Goal: Information Seeking & Learning: Learn about a topic

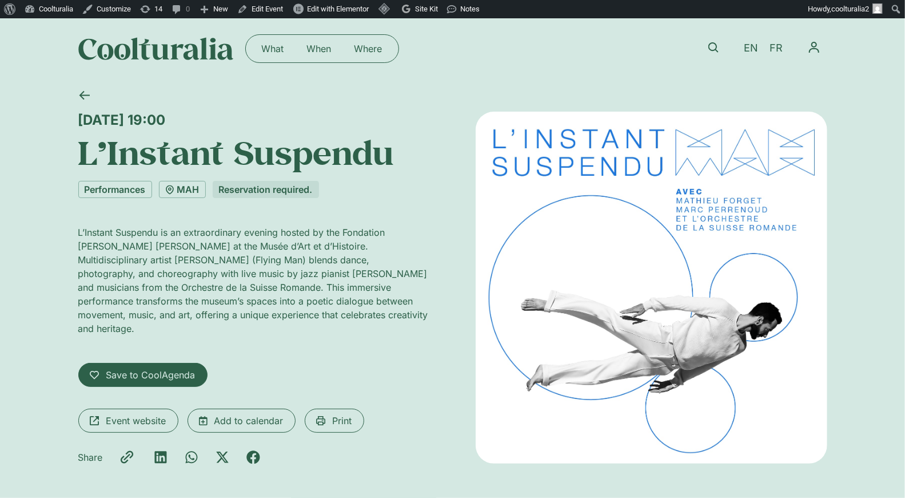
scroll to position [2, 0]
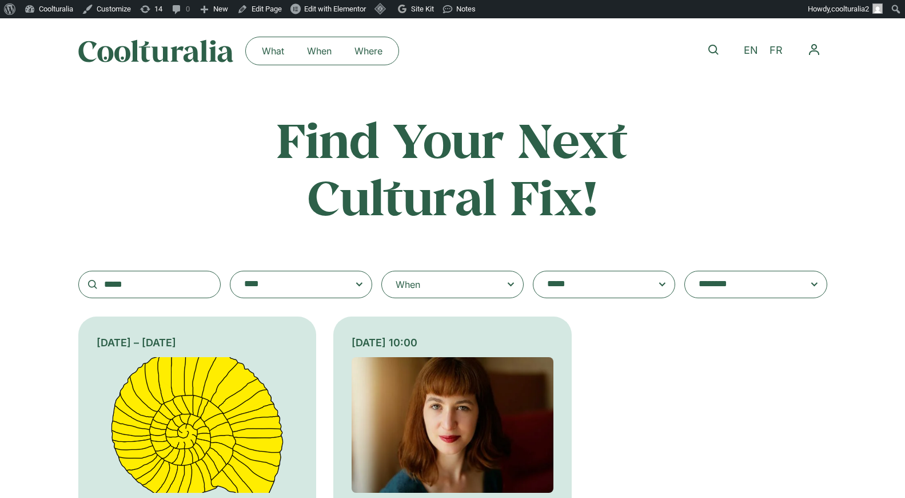
scroll to position [217, 0]
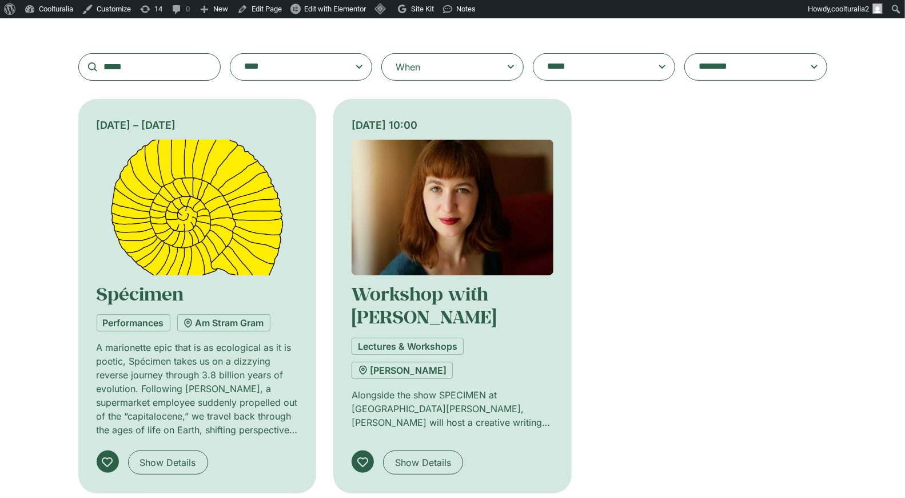
drag, startPoint x: 117, startPoint y: 66, endPoint x: 65, endPoint y: 65, distance: 52.6
click at [358, 69] on span at bounding box center [301, 67] width 123 height 16
click at [230, 54] on select "**********" at bounding box center [230, 53] width 1 height 1
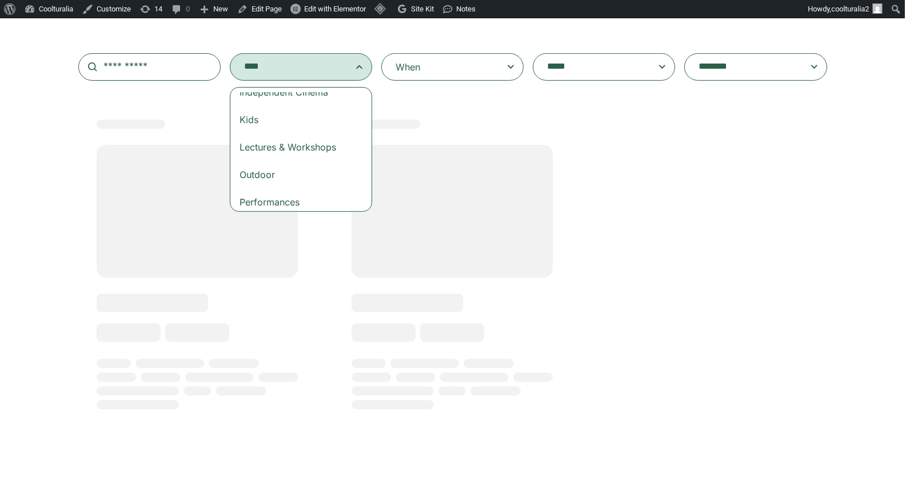
scroll to position [105, 0]
select select "***"
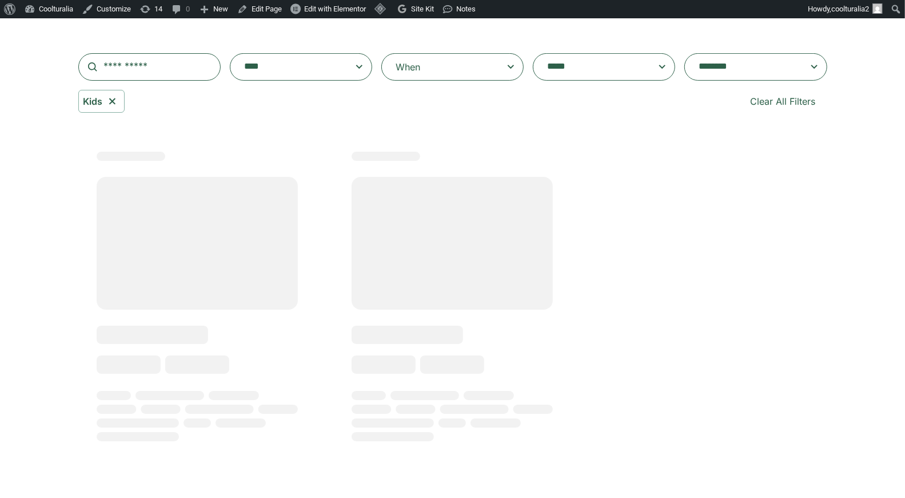
scroll to position [47, 0]
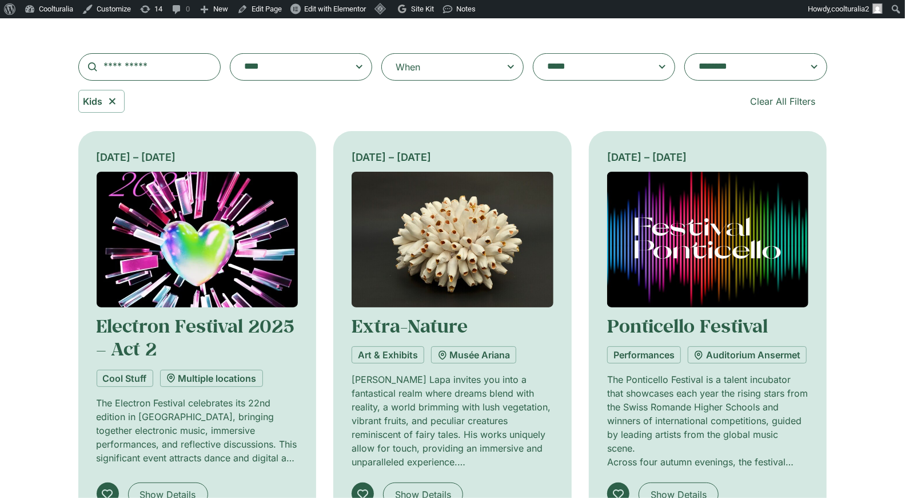
click at [508, 71] on icon at bounding box center [511, 67] width 14 height 14
click at [0, 0] on input "When" at bounding box center [0, 0] width 0 height 0
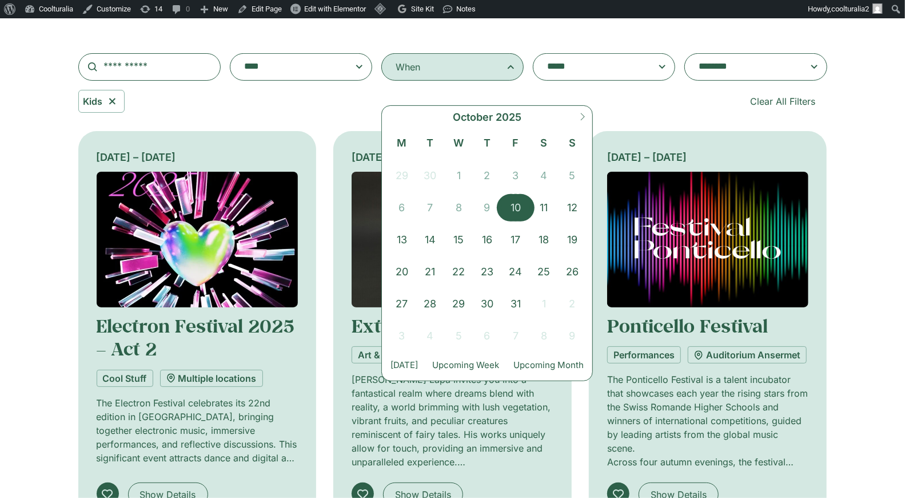
click at [511, 208] on span "10" at bounding box center [516, 207] width 29 height 27
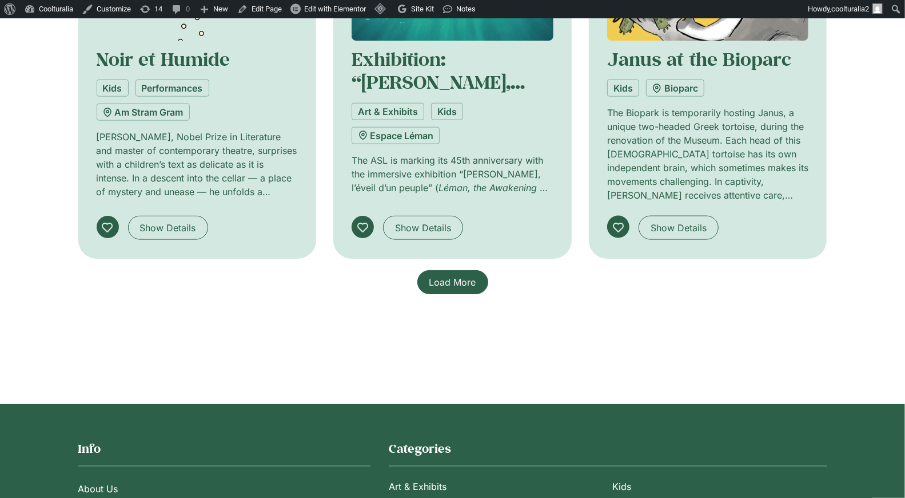
scroll to position [898, 0]
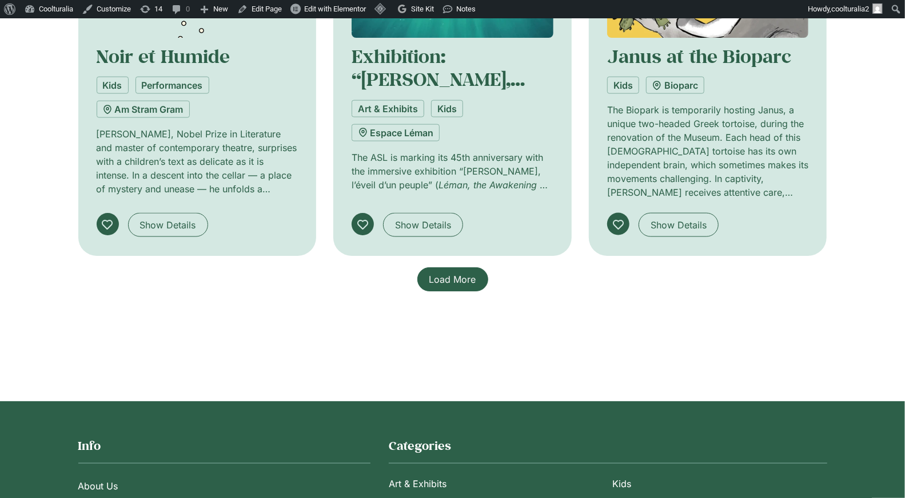
click at [462, 286] on span "Load More" at bounding box center [452, 279] width 47 height 14
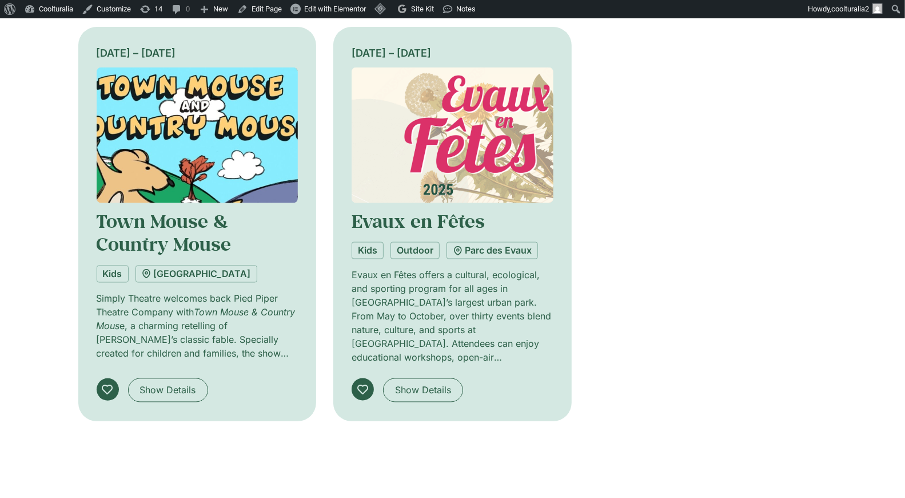
scroll to position [1143, 0]
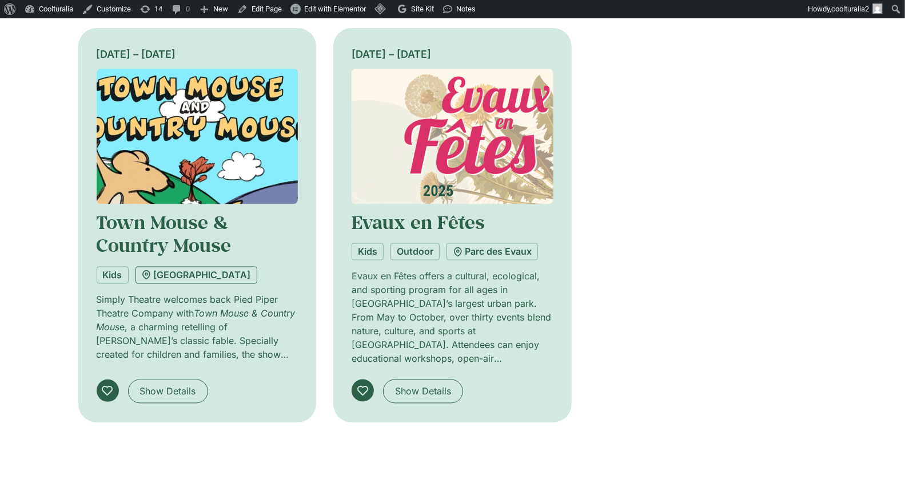
click at [192, 284] on link "Simply Theatre Studios" at bounding box center [197, 274] width 122 height 17
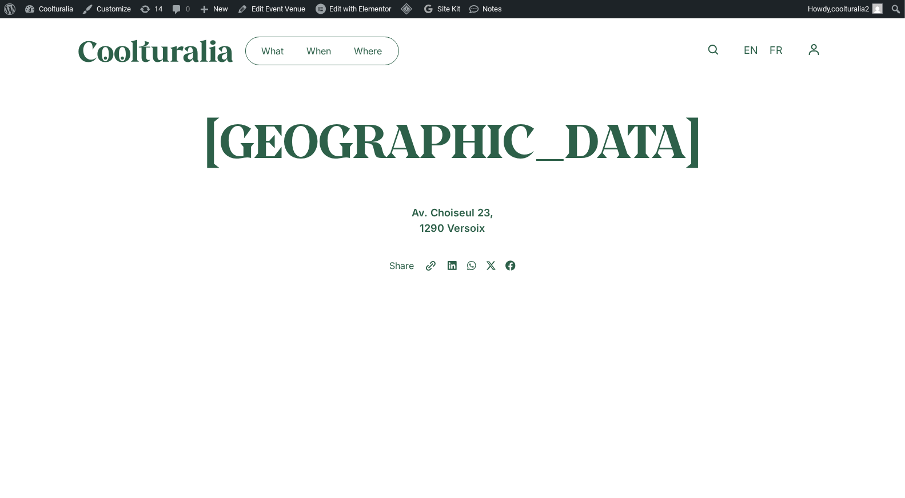
click at [612, 266] on div "Share" at bounding box center [452, 265] width 749 height 14
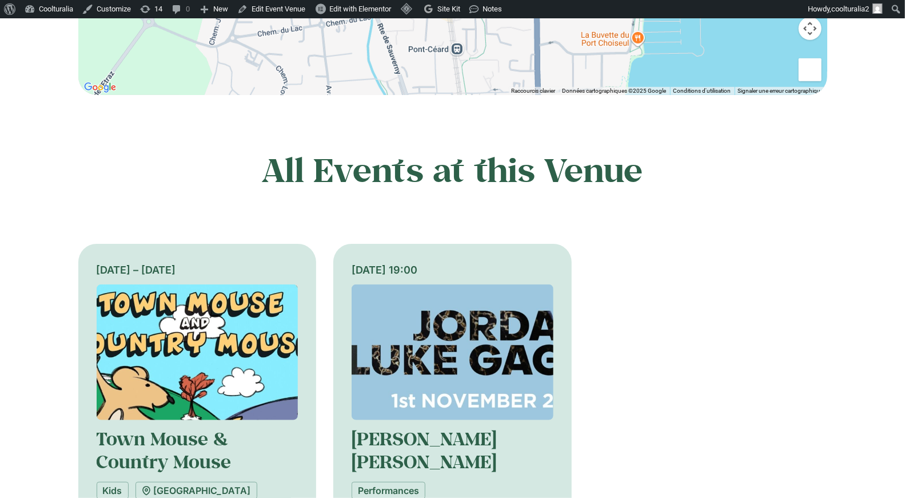
scroll to position [496, 0]
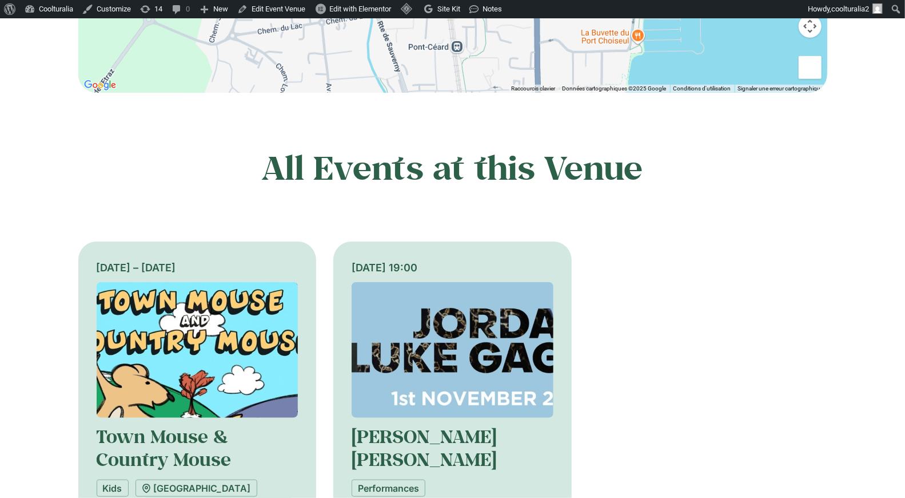
click at [201, 357] on img at bounding box center [198, 350] width 202 height 136
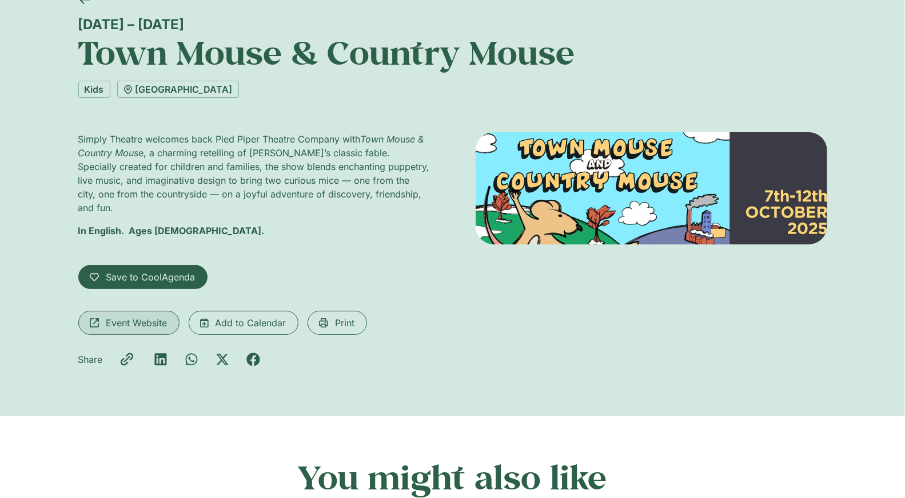
scroll to position [98, 0]
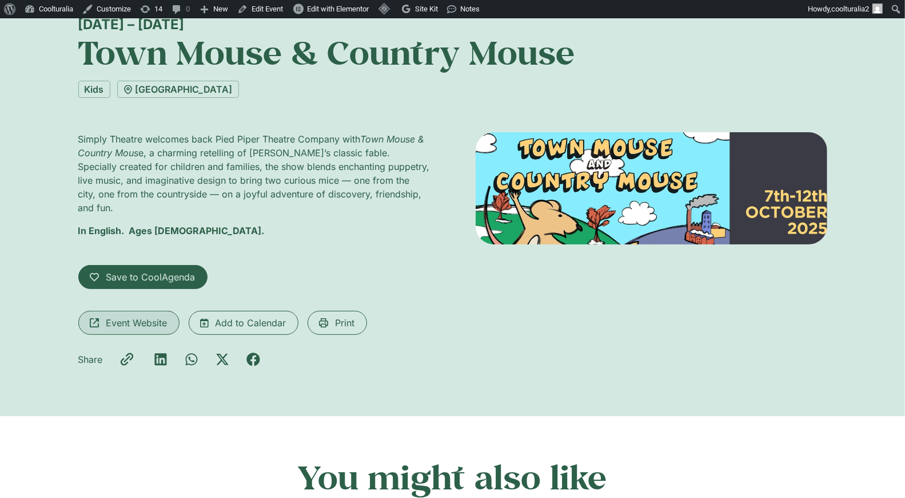
click at [118, 316] on span "Event Website" at bounding box center [136, 323] width 61 height 14
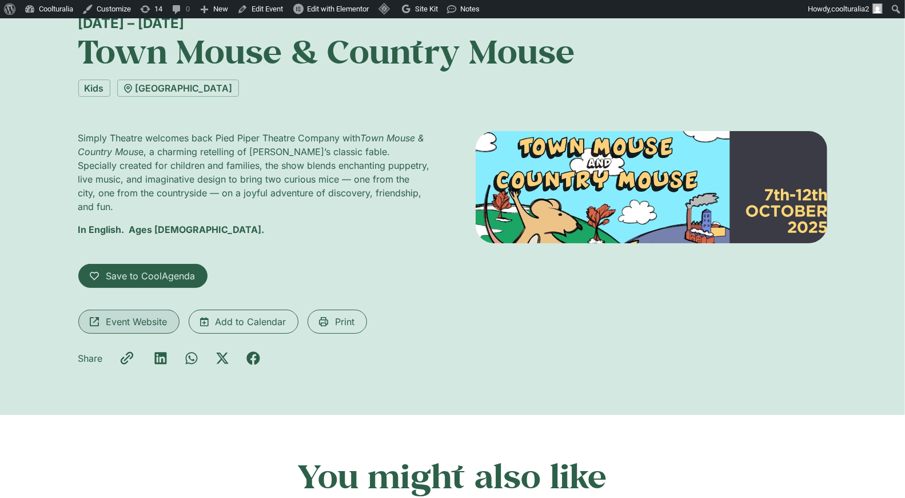
scroll to position [100, 0]
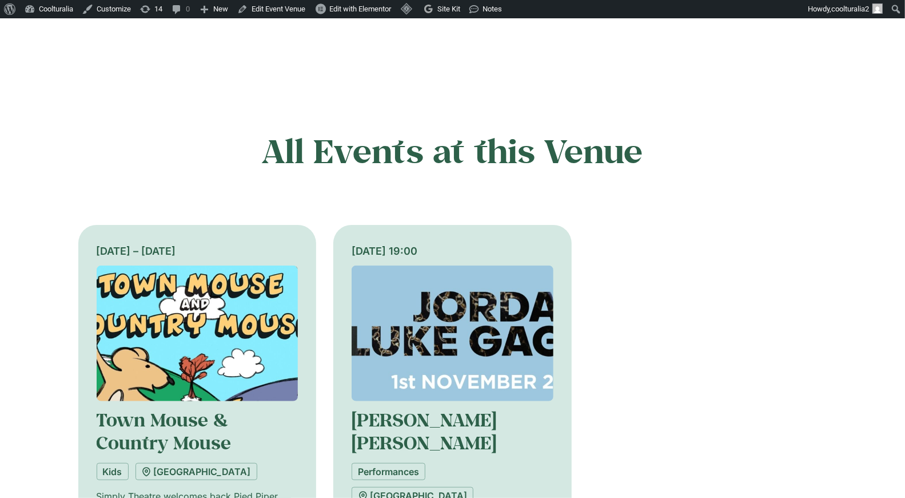
scroll to position [361, 0]
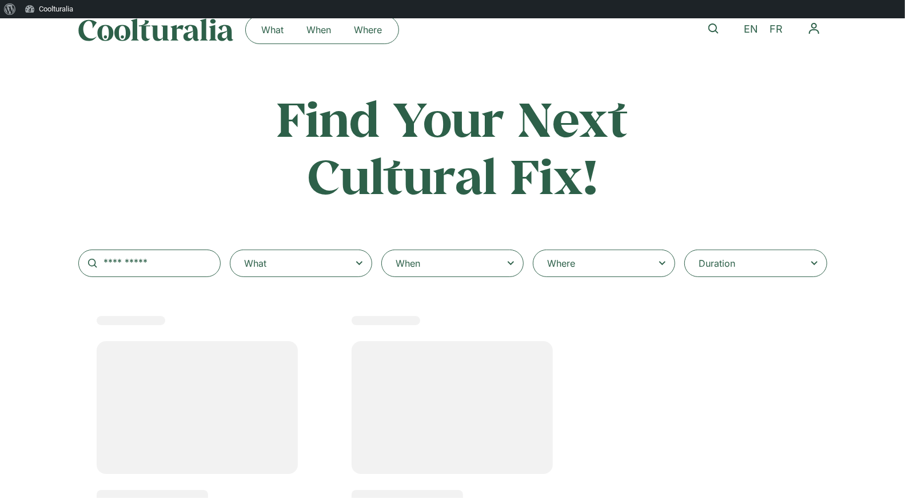
select select "***"
select select
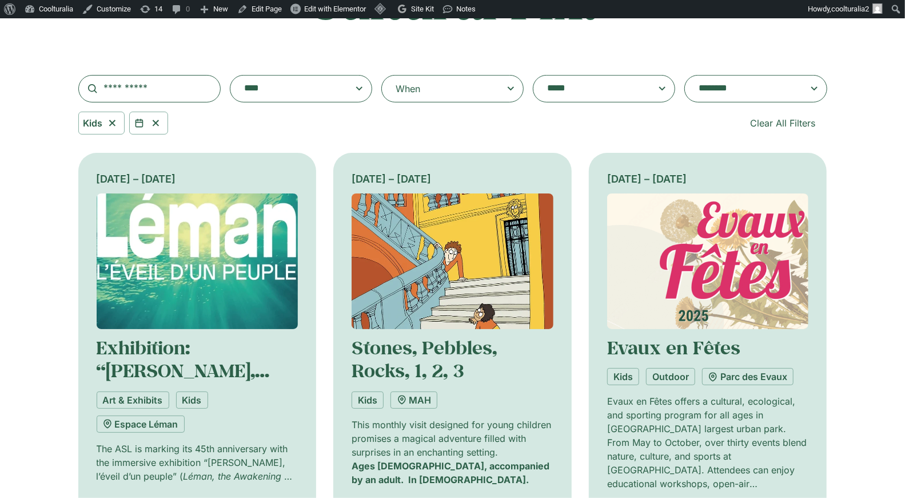
scroll to position [92, 0]
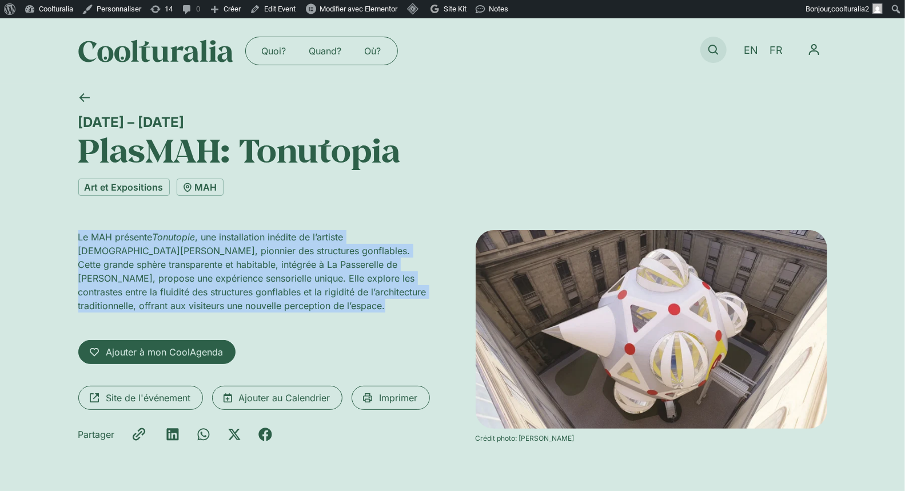
click at [710, 45] on icon at bounding box center [714, 50] width 10 height 10
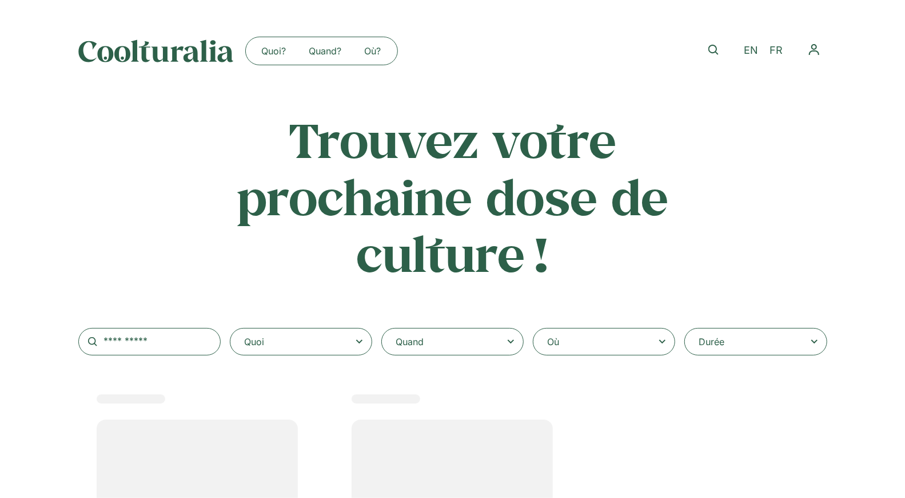
select select
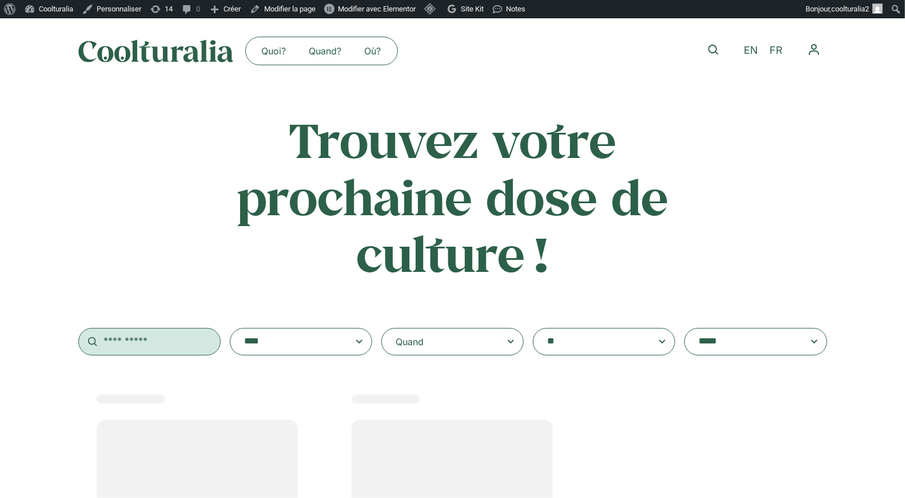
click at [130, 340] on input "text" at bounding box center [149, 341] width 142 height 27
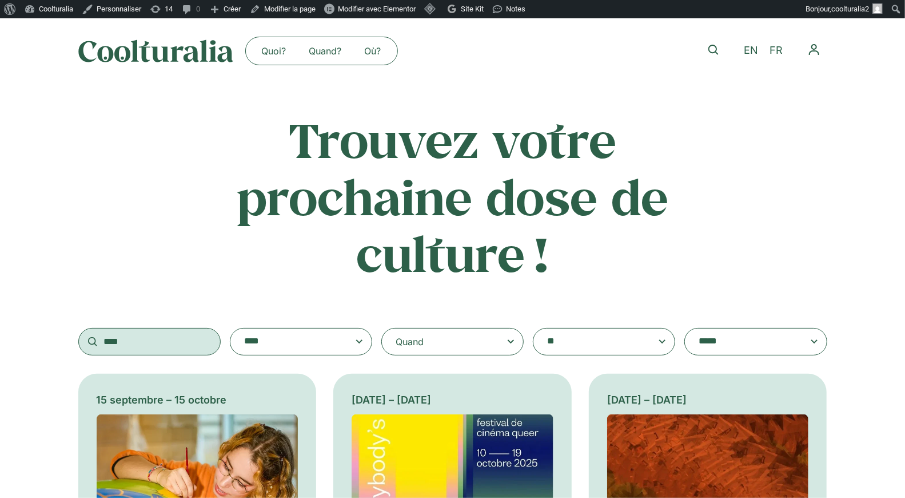
click at [104, 340] on input "****" at bounding box center [149, 341] width 142 height 27
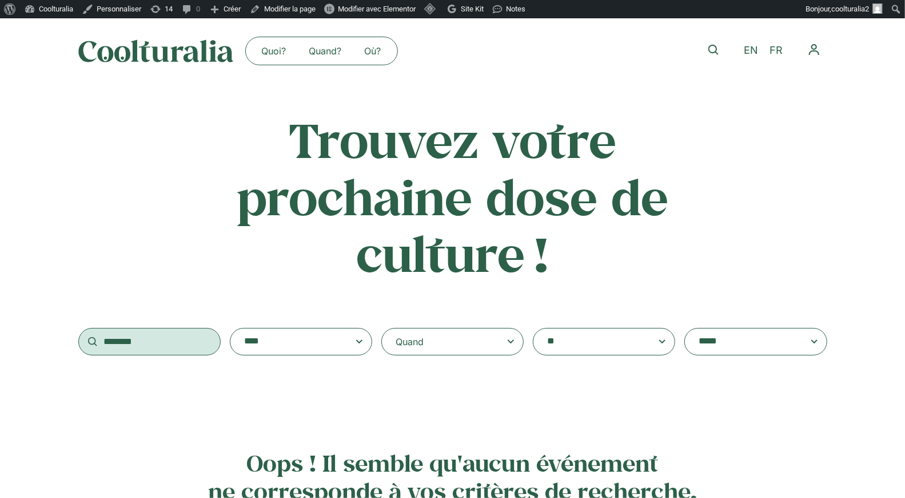
scroll to position [2, 0]
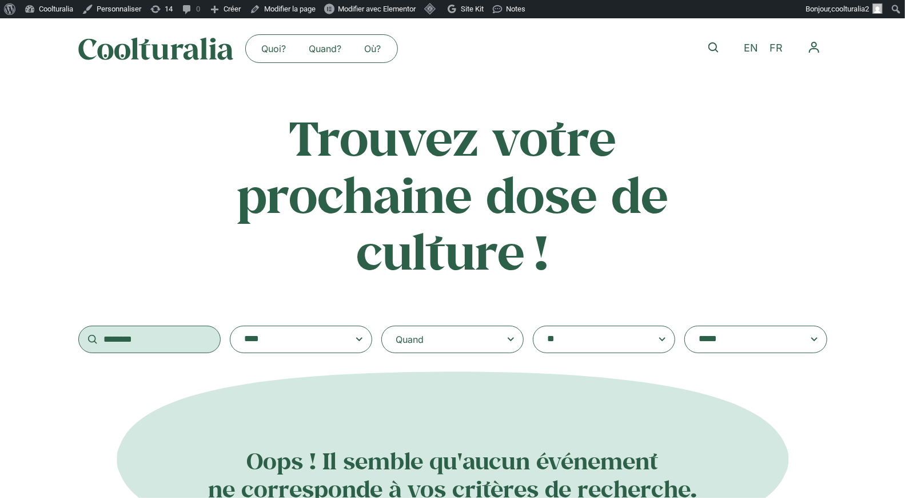
drag, startPoint x: 161, startPoint y: 335, endPoint x: 83, endPoint y: 344, distance: 78.9
click at [83, 344] on input "********" at bounding box center [149, 338] width 142 height 27
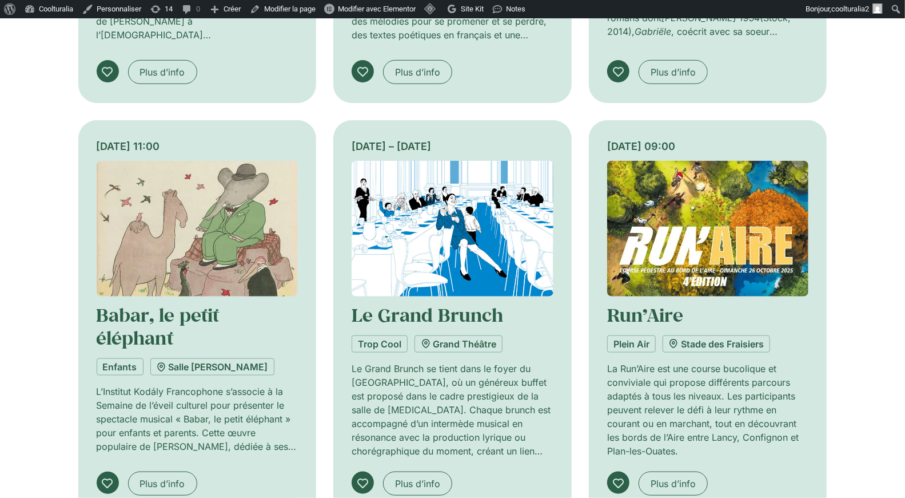
scroll to position [664, 0]
type input "***"
click at [701, 252] on img at bounding box center [708, 229] width 202 height 136
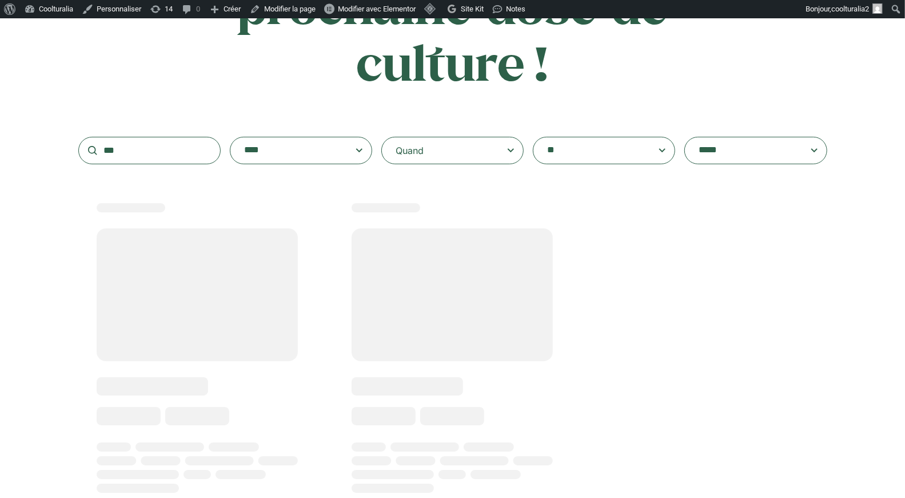
scroll to position [193, 0]
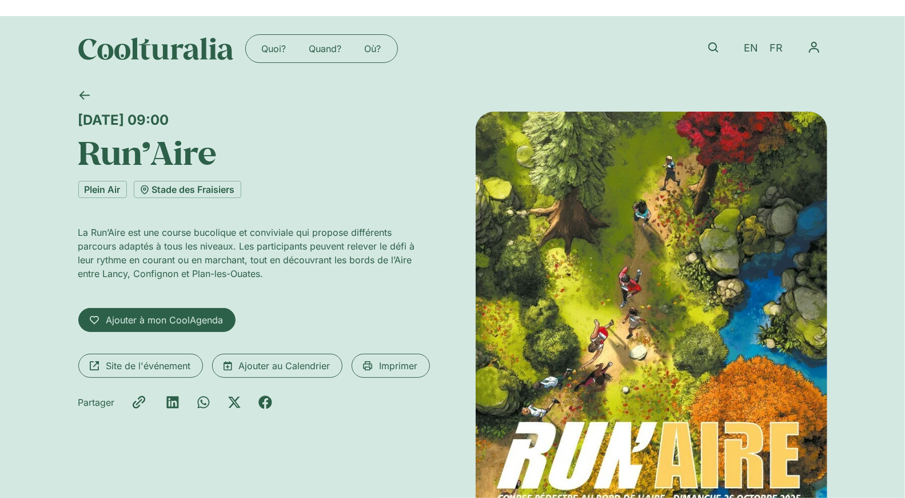
scroll to position [6, 0]
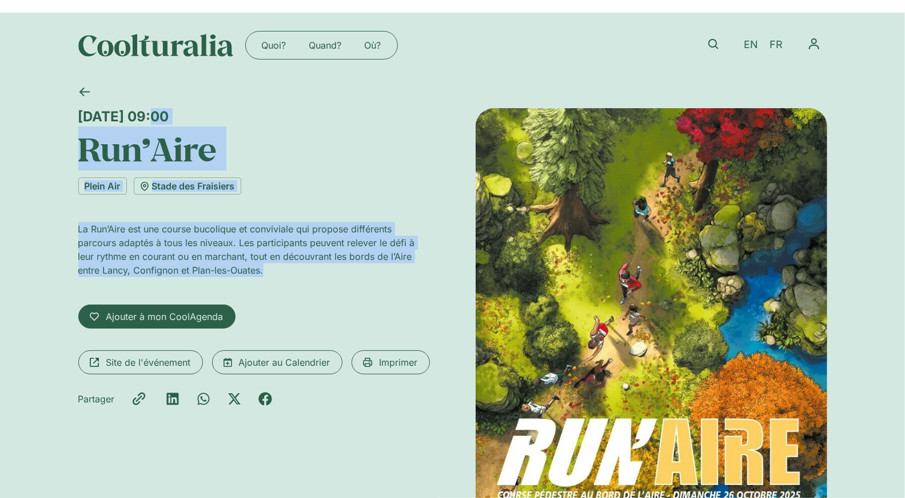
drag, startPoint x: 276, startPoint y: 269, endPoint x: 75, endPoint y: 118, distance: 252.0
click at [75, 118] on div "Dimanche 26 octobre, 09:00 Run’Aire Plein Air Stade des Fraisiers La Run’Aire e…" at bounding box center [452, 370] width 905 height 584
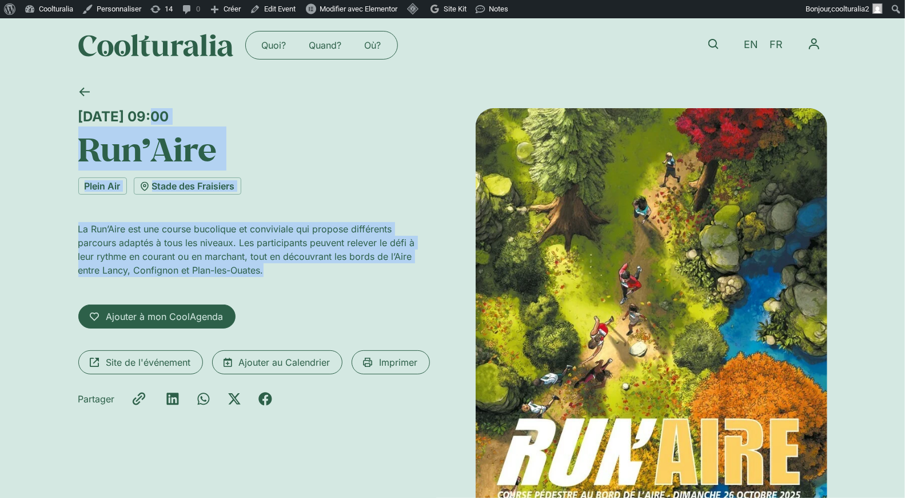
copy div "Dimanche 26 octobre, 09:00 Run’Aire Plein Air Stade des Fraisiers La Run’Aire e…"
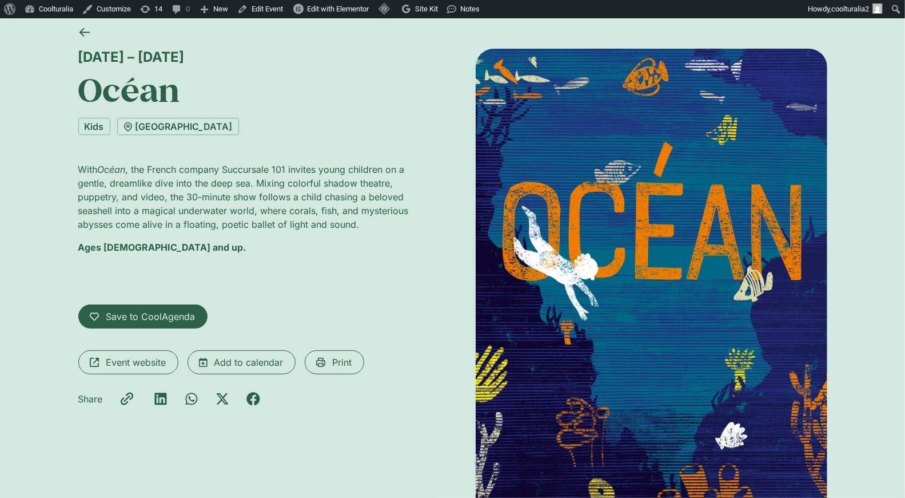
scroll to position [66, 0]
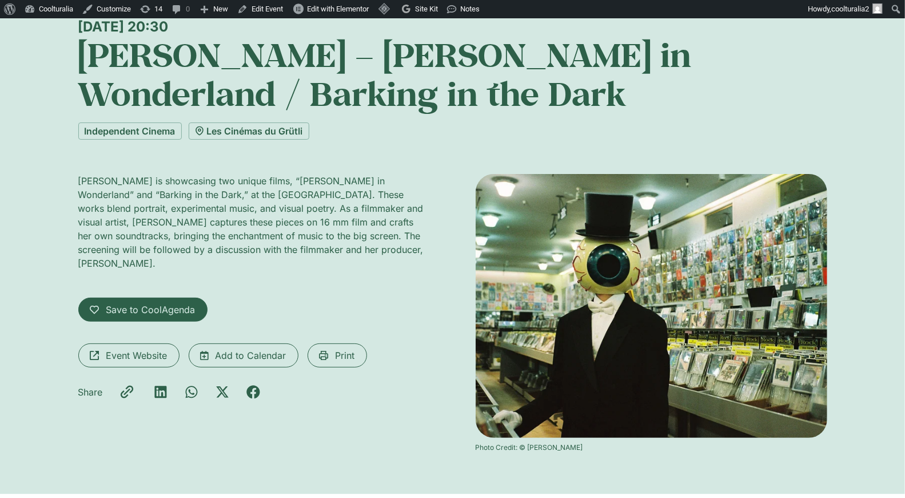
scroll to position [107, 0]
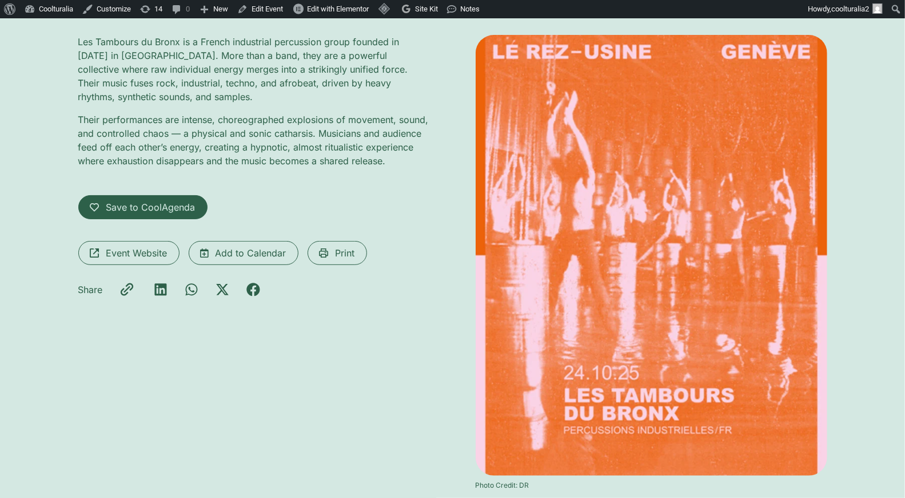
scroll to position [194, 0]
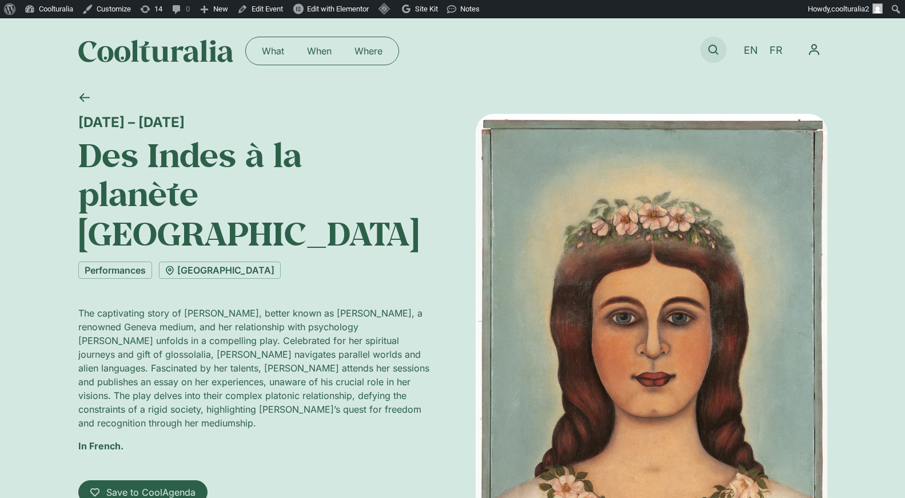
click at [711, 47] on icon at bounding box center [714, 50] width 10 height 10
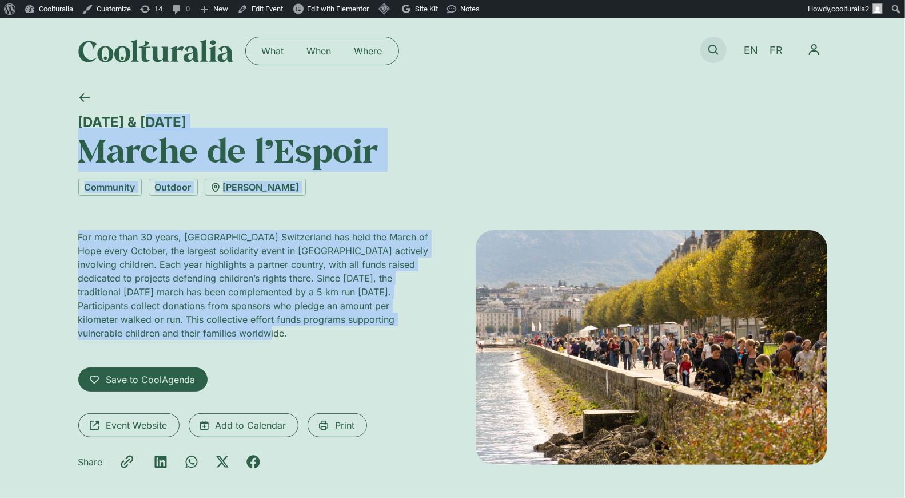
click at [712, 46] on icon at bounding box center [714, 50] width 10 height 10
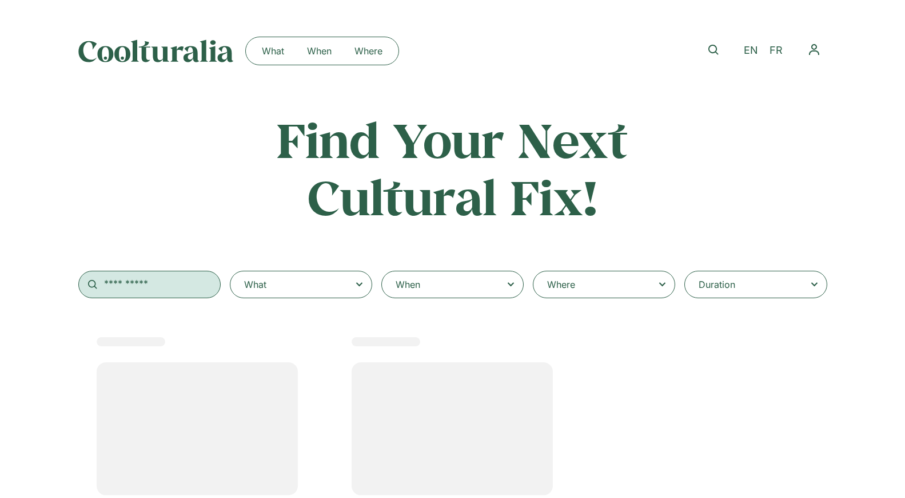
click at [130, 289] on input "text" at bounding box center [149, 283] width 142 height 27
type input "****"
select select
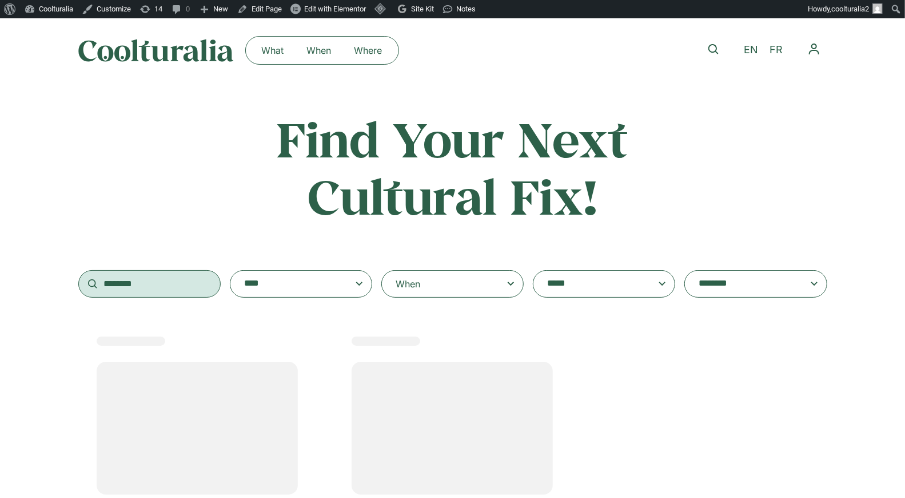
scroll to position [2, 0]
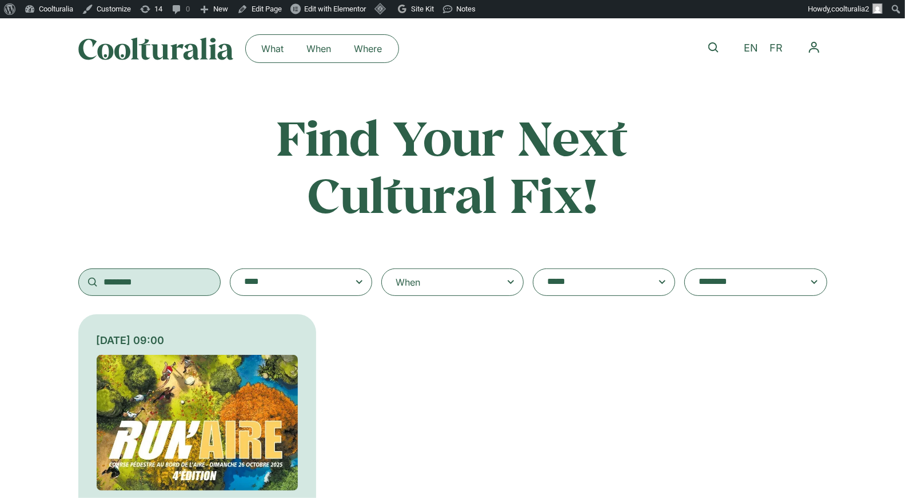
type input "********"
click at [219, 433] on img at bounding box center [198, 423] width 202 height 136
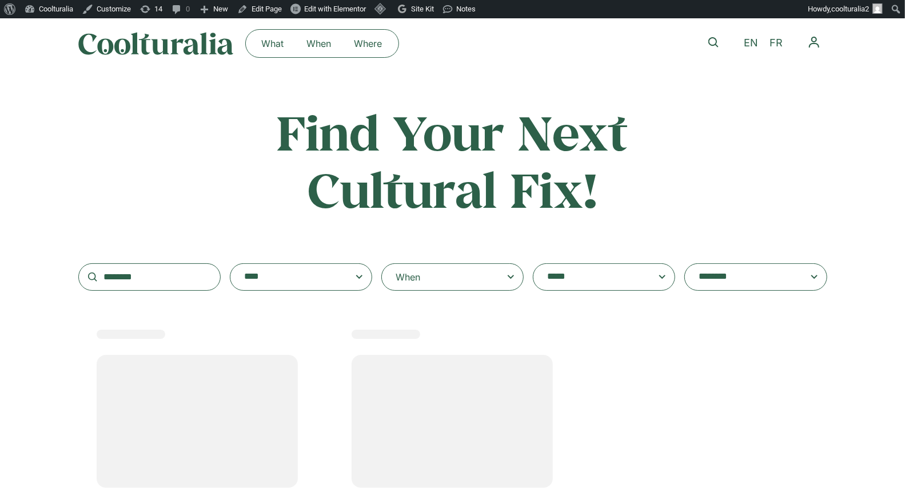
scroll to position [9, 0]
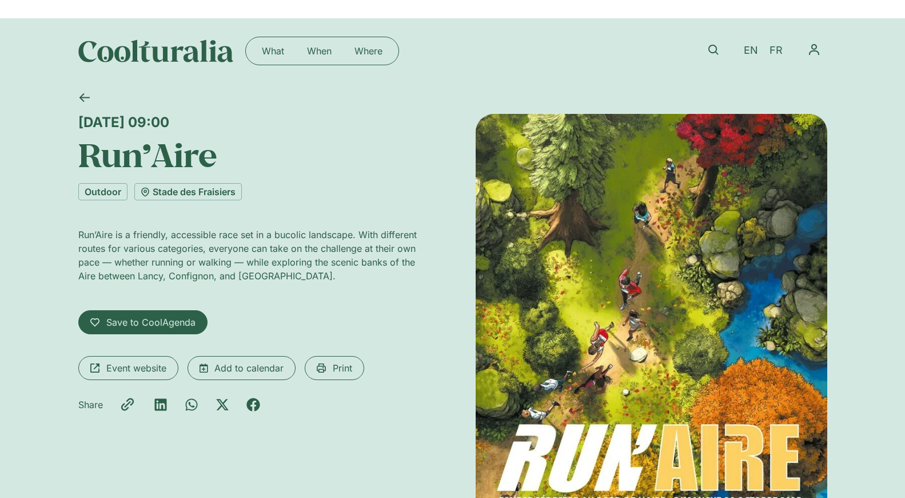
scroll to position [2, 0]
